Goal: Check status: Check status

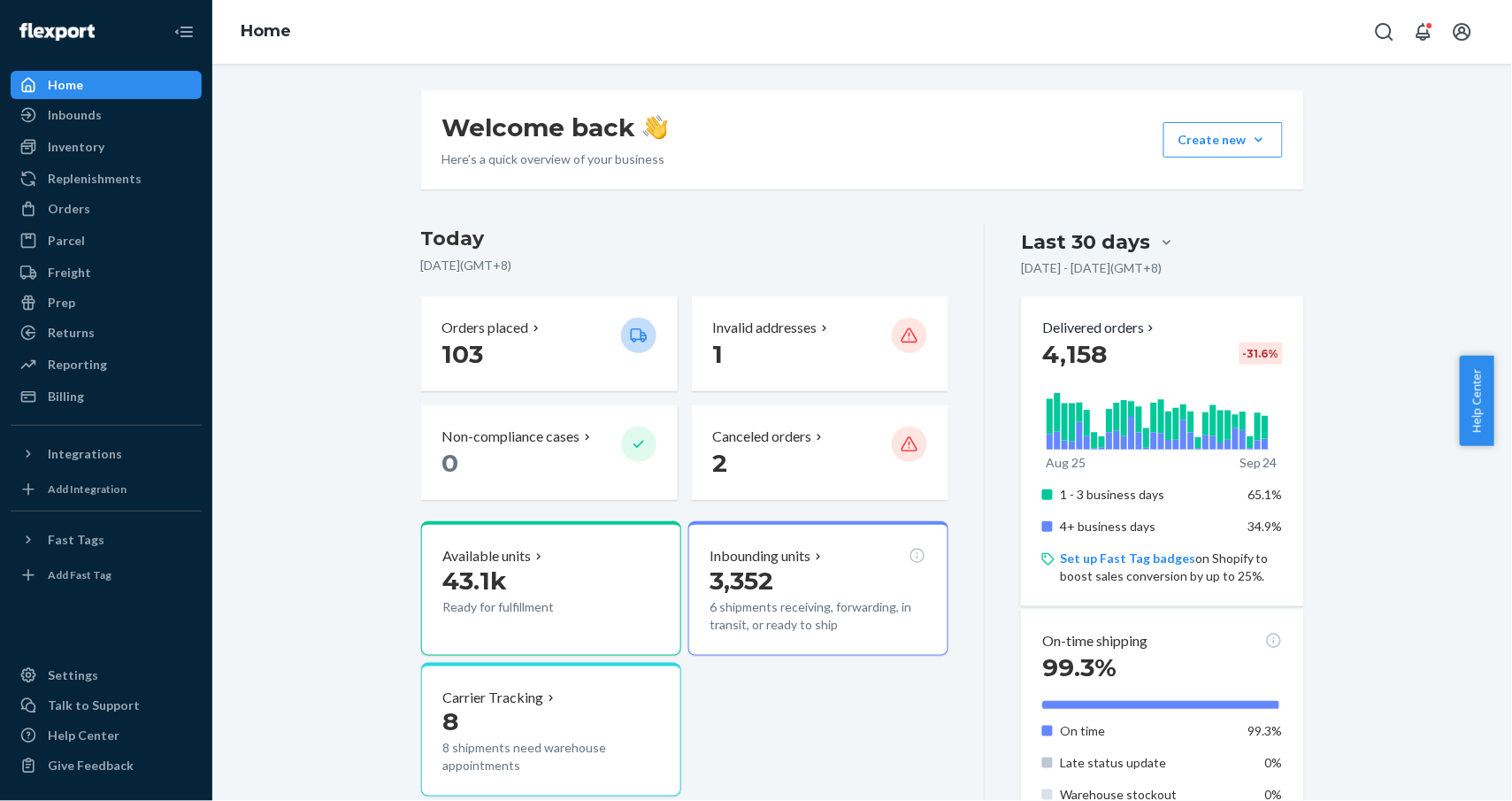
click at [501, 331] on p "Orders placed" at bounding box center [485, 328] width 87 height 21
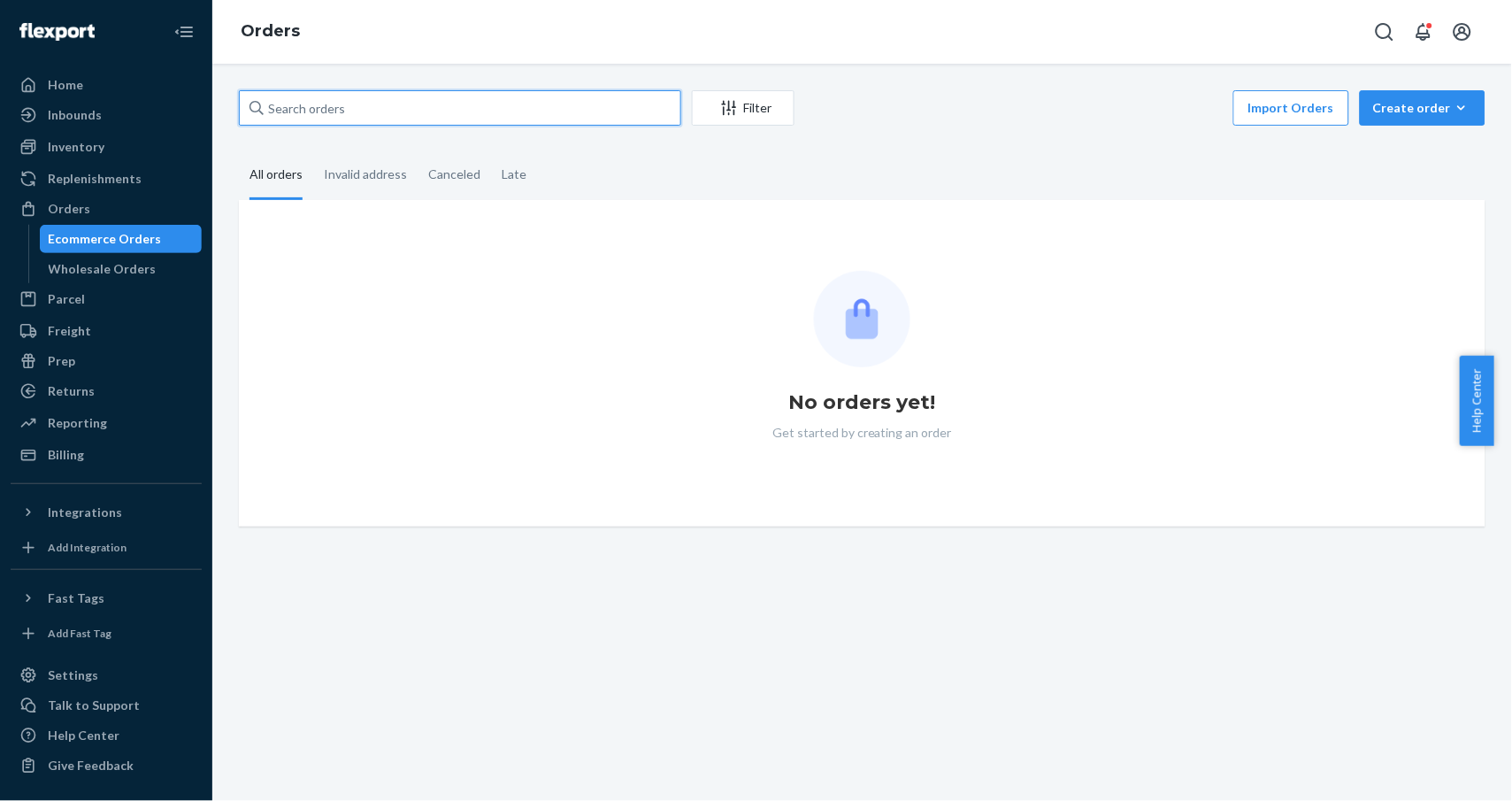
click at [441, 94] on input "text" at bounding box center [460, 108] width 442 height 36
paste input "127087"
type input "127087"
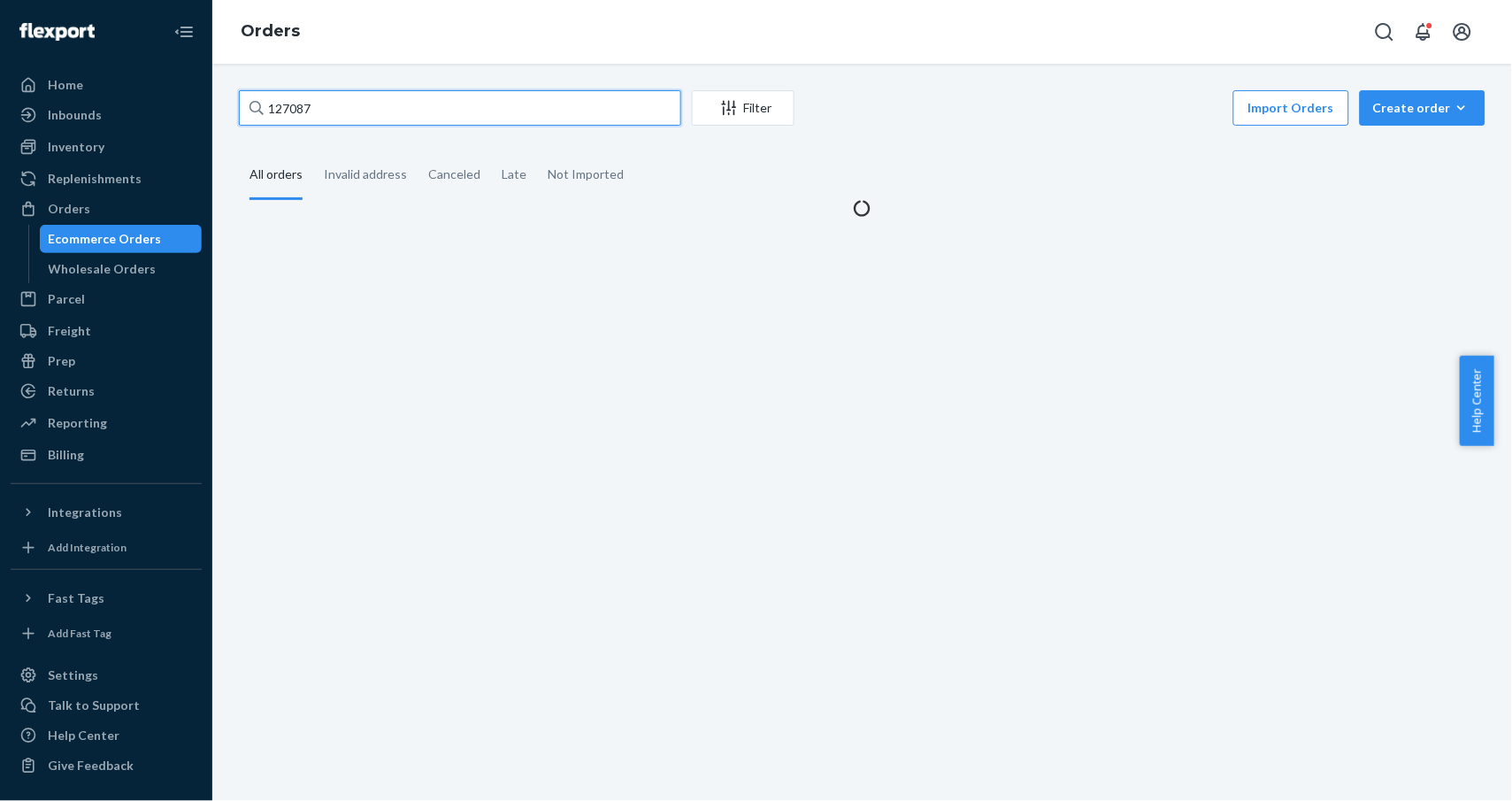
click at [508, 109] on input "127087" at bounding box center [460, 108] width 442 height 36
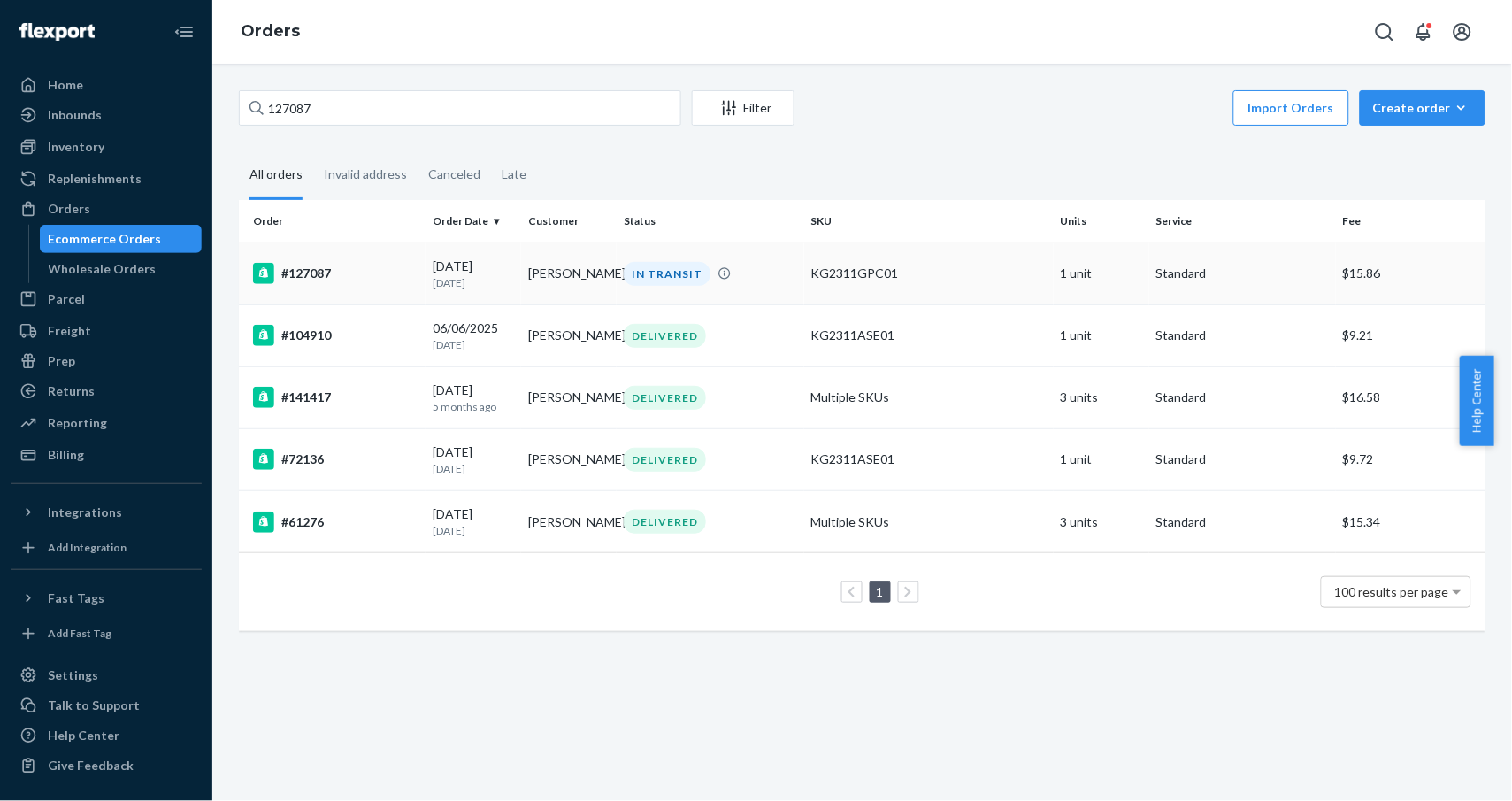
click at [339, 263] on div "#127087" at bounding box center [336, 273] width 165 height 22
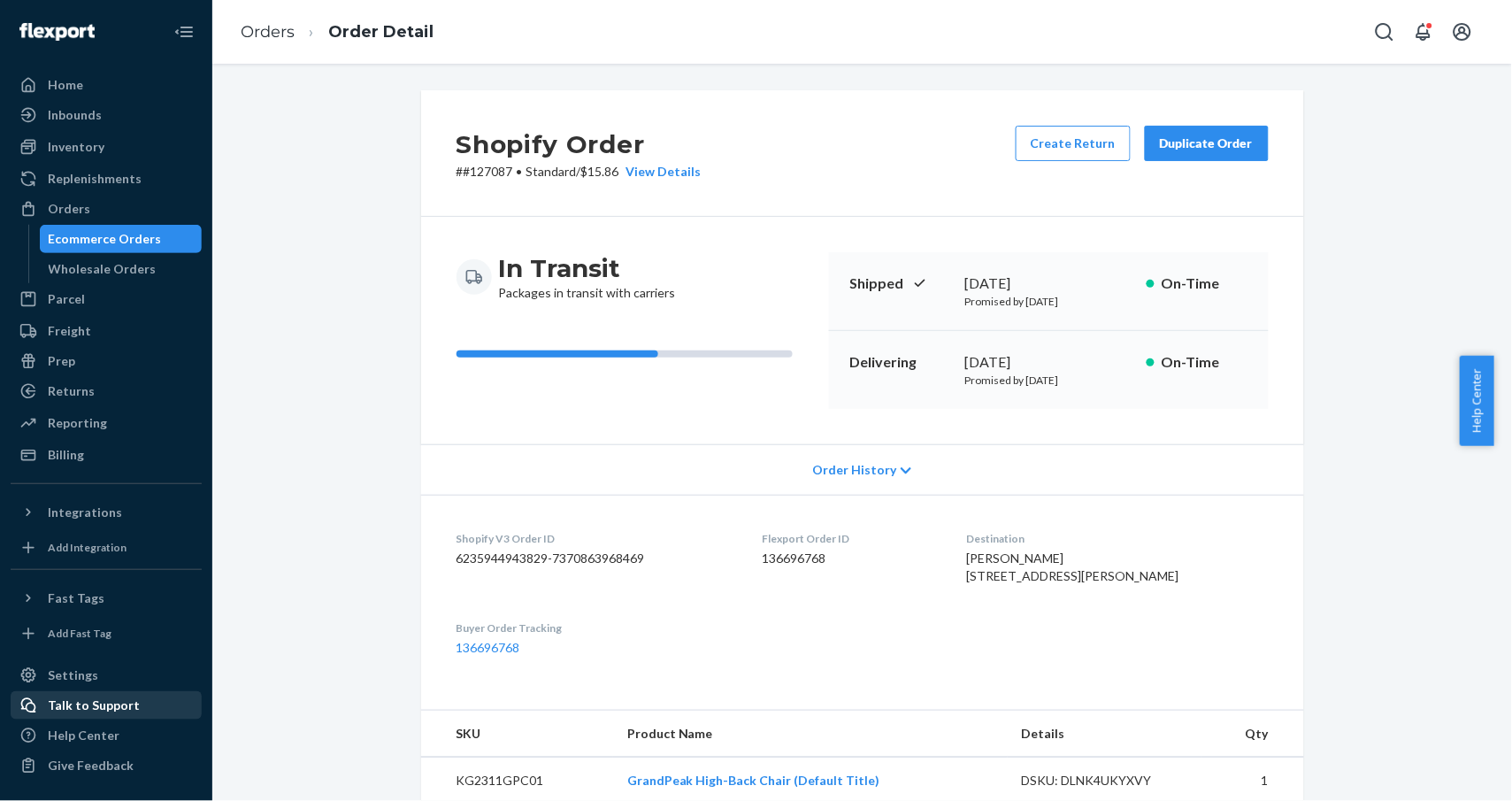
click at [108, 712] on div "Talk to Support" at bounding box center [94, 705] width 92 height 18
click at [811, 576] on div "Flexport Order ID 136696768" at bounding box center [850, 561] width 177 height 61
click at [815, 572] on div "Flexport Order ID 136696768" at bounding box center [850, 561] width 177 height 61
click at [828, 560] on dd "136696768" at bounding box center [850, 558] width 177 height 18
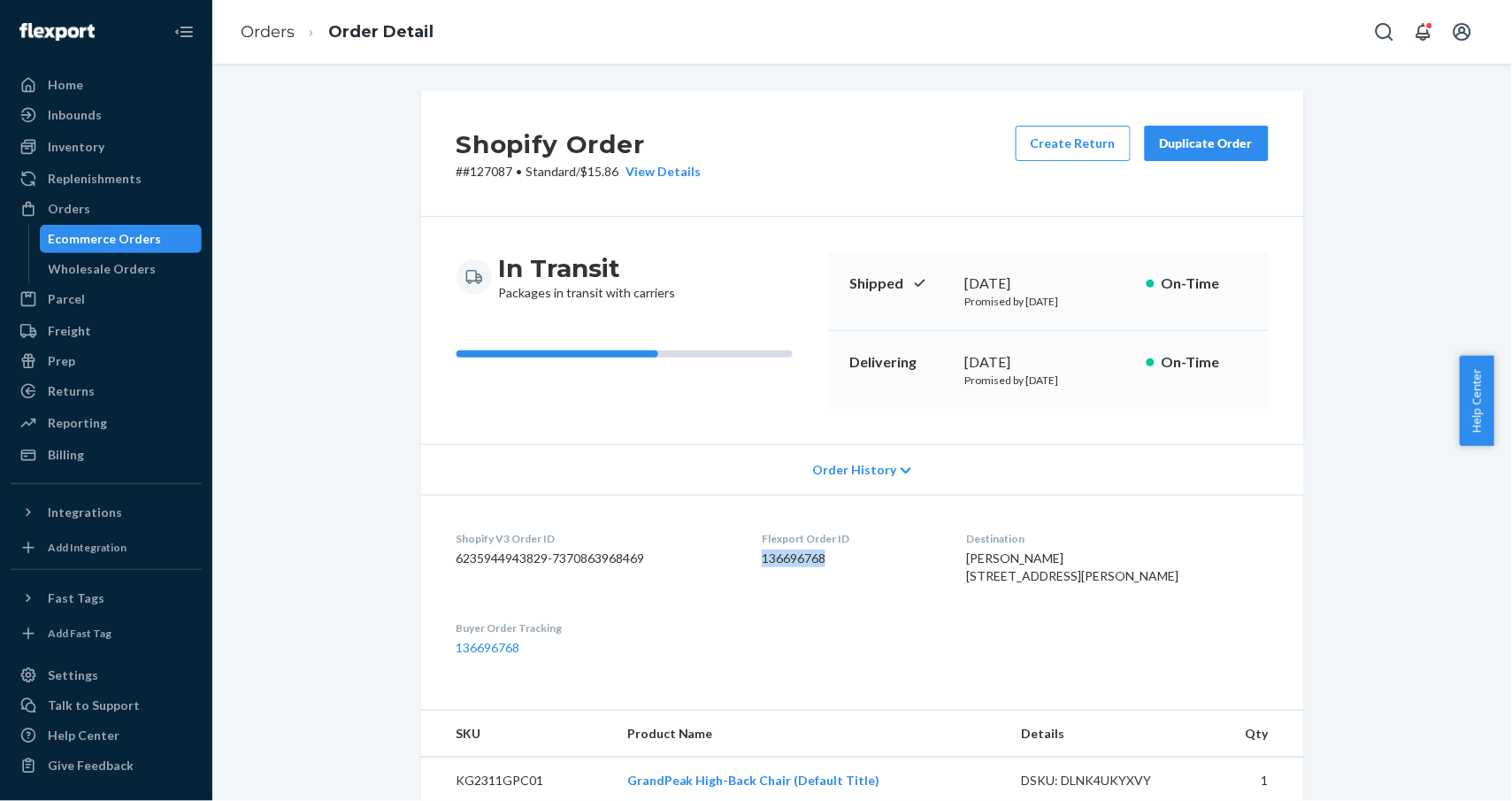
copy dd "136696768"
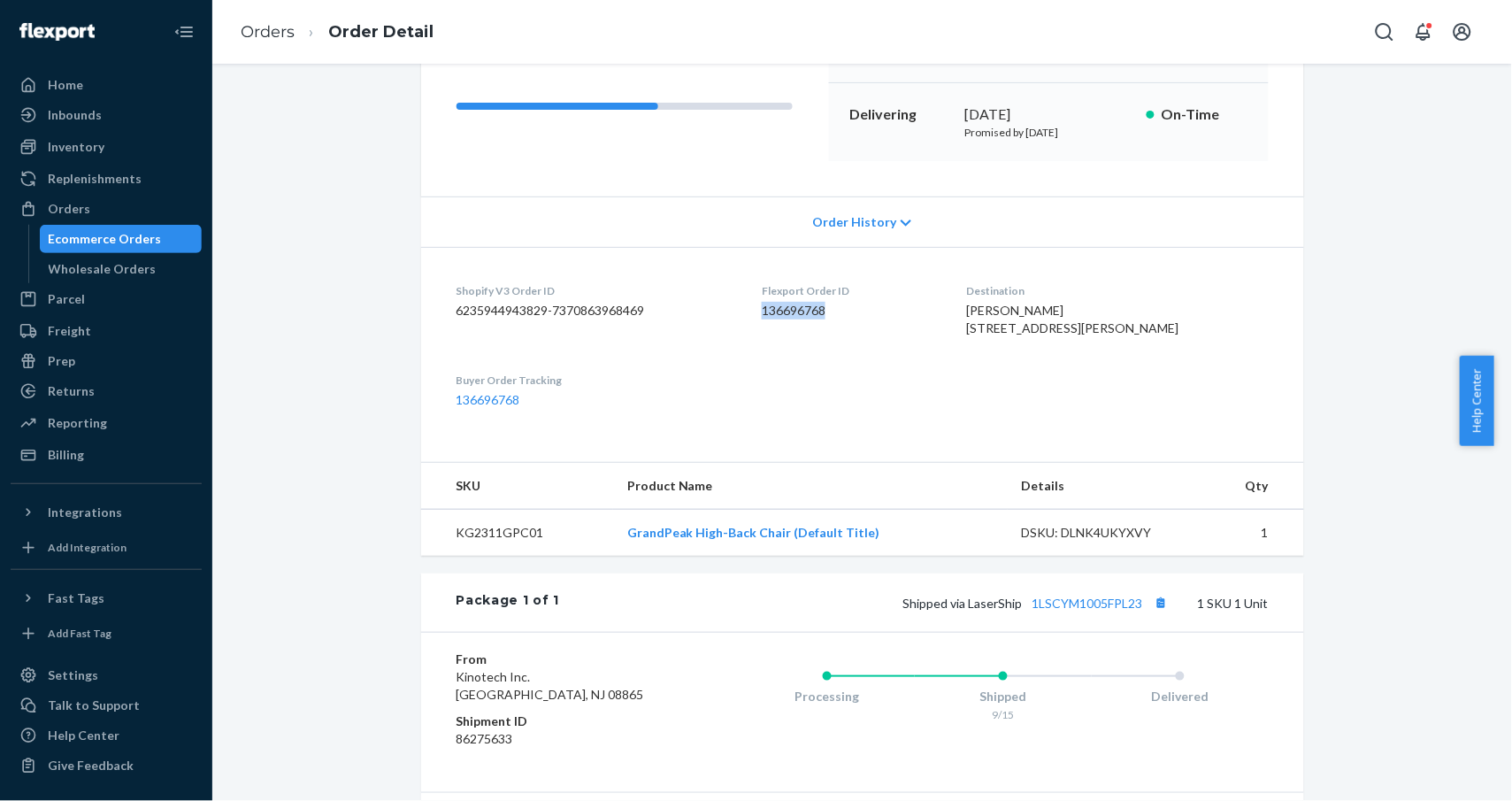
scroll to position [353, 0]
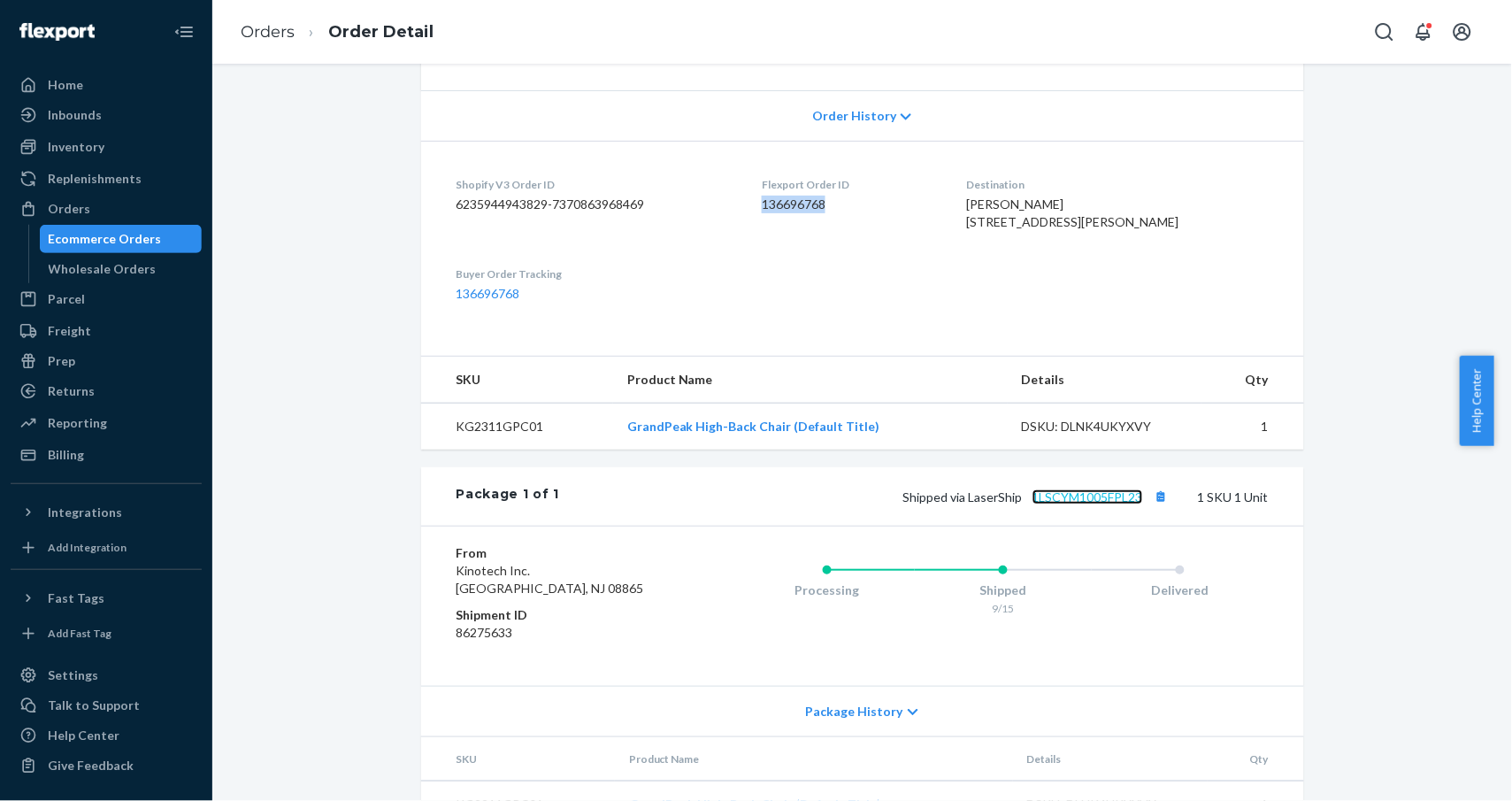
click at [1112, 504] on link "1LSCYM1005FPL23" at bounding box center [1088, 496] width 111 height 15
drag, startPoint x: 448, startPoint y: 202, endPoint x: 741, endPoint y: 213, distance: 293.2
click at [734, 213] on div "Shopify V3 Order ID 6235944943829-7370863968469" at bounding box center [595, 207] width 277 height 61
copy dd "6235944943829-7370863968469"
click at [828, 207] on dd "136696768" at bounding box center [850, 204] width 177 height 18
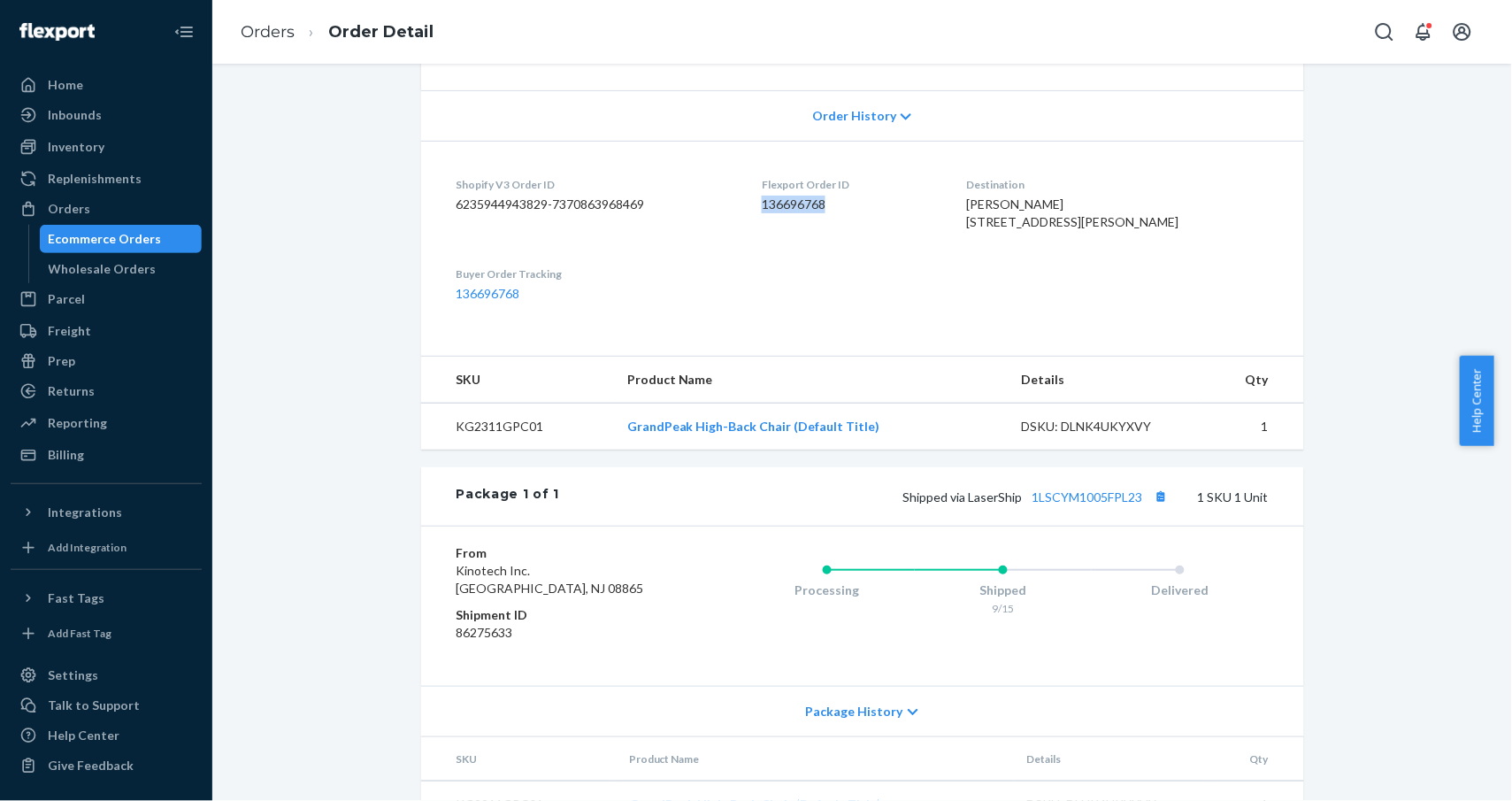
click at [828, 207] on dd "136696768" at bounding box center [850, 204] width 177 height 18
copy dd "136696768"
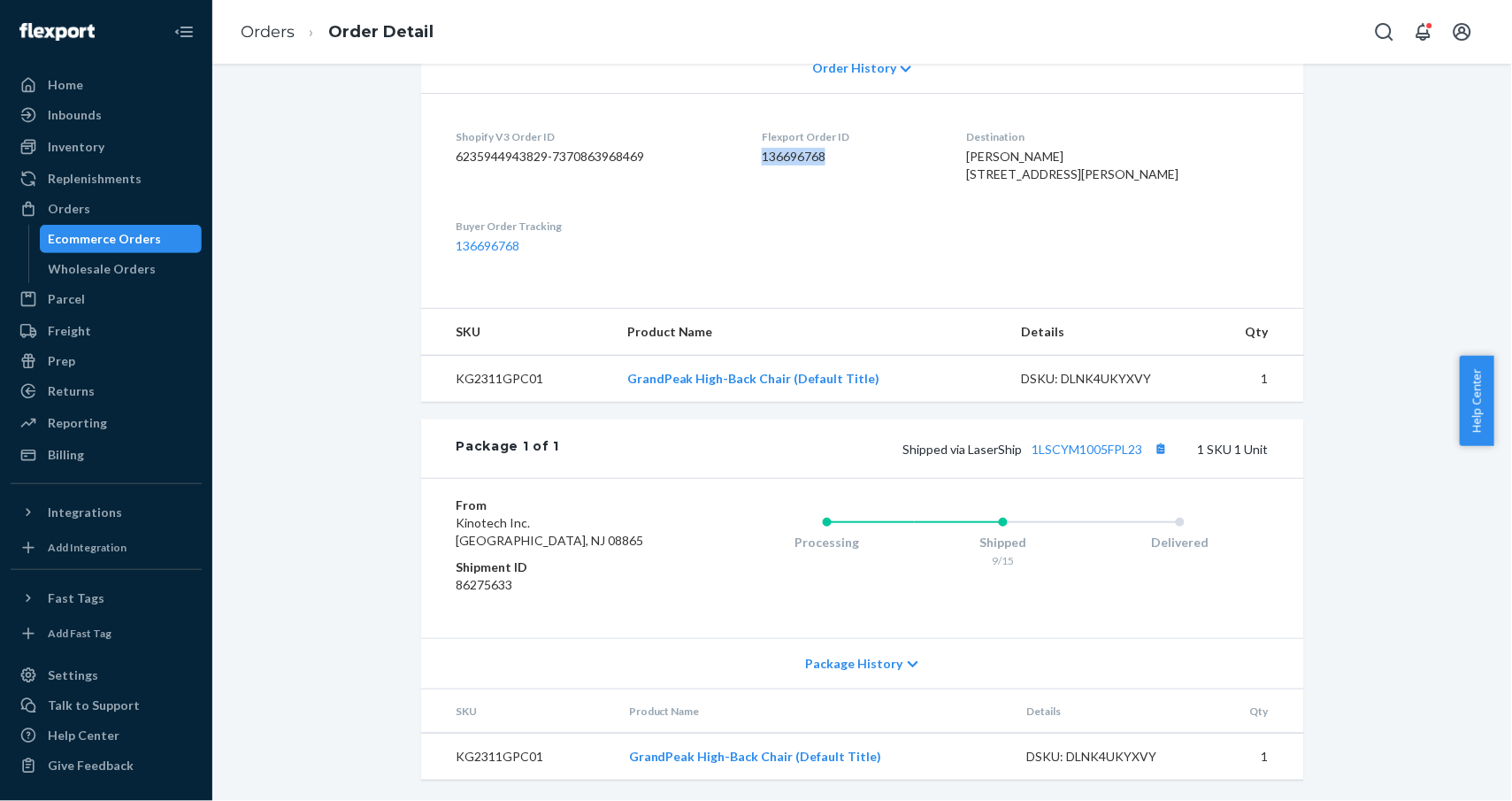
scroll to position [436, 0]
drag, startPoint x: 1147, startPoint y: 376, endPoint x: 1048, endPoint y: 374, distance: 99.0
click at [1048, 374] on div "DSKU: DLNK4UKYXVY" at bounding box center [1105, 378] width 166 height 18
copy div "DLNK4UKYXVY"
